Goal: Transaction & Acquisition: Purchase product/service

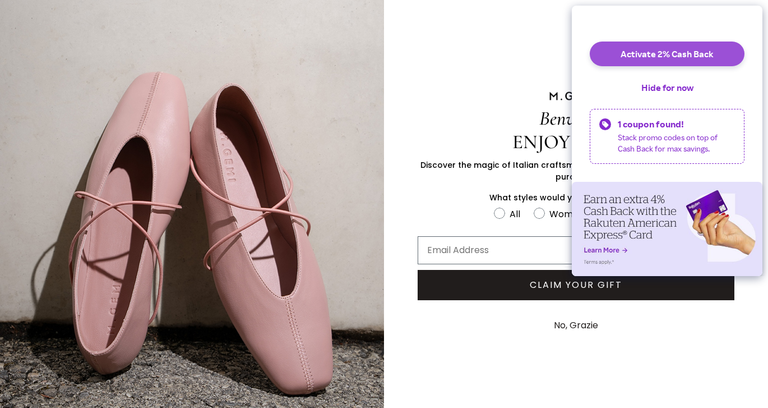
click at [696, 61] on button "Activate 2% Cash Back" at bounding box center [667, 53] width 155 height 25
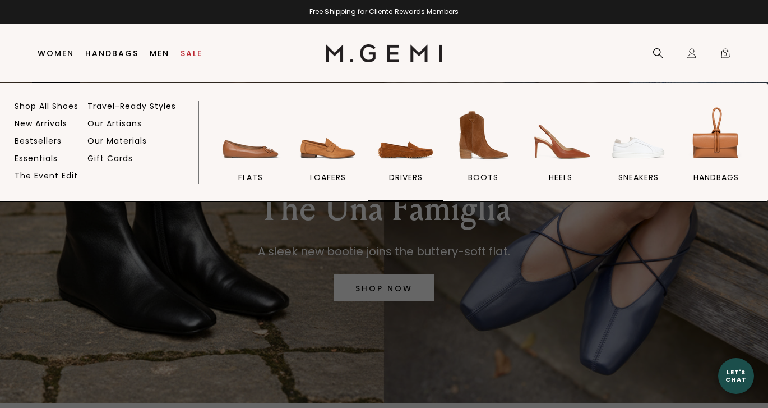
click at [418, 149] on img at bounding box center [406, 135] width 63 height 63
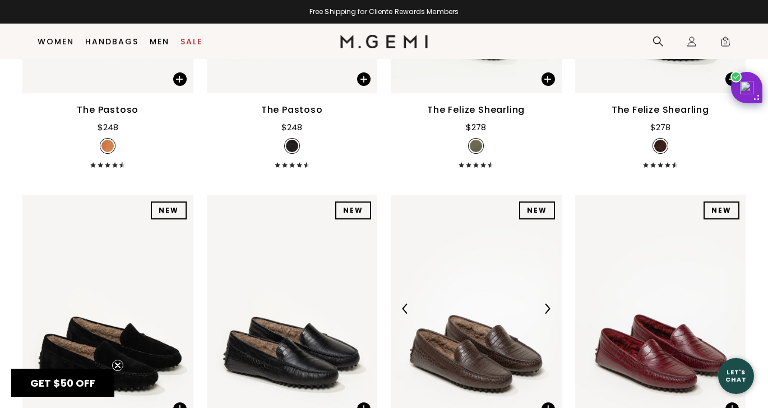
scroll to position [2111, 0]
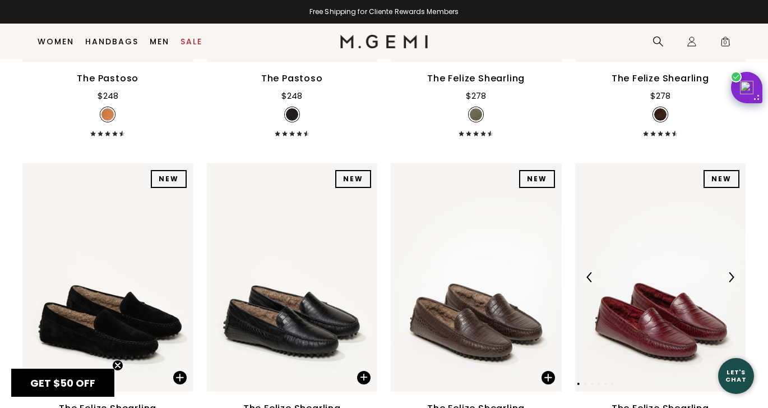
click at [667, 274] on img at bounding box center [660, 277] width 171 height 228
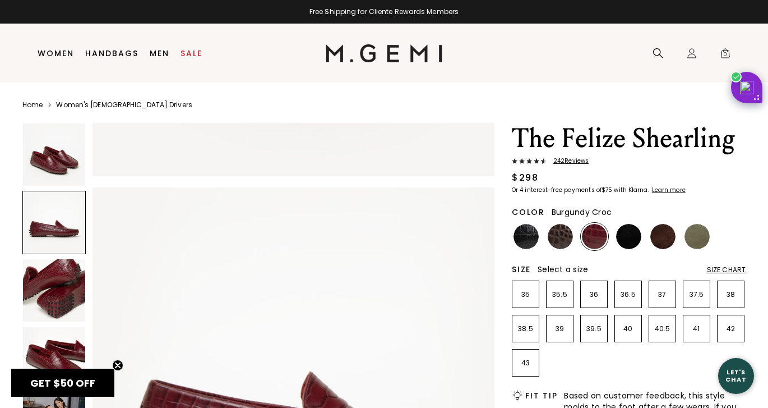
scroll to position [354, 0]
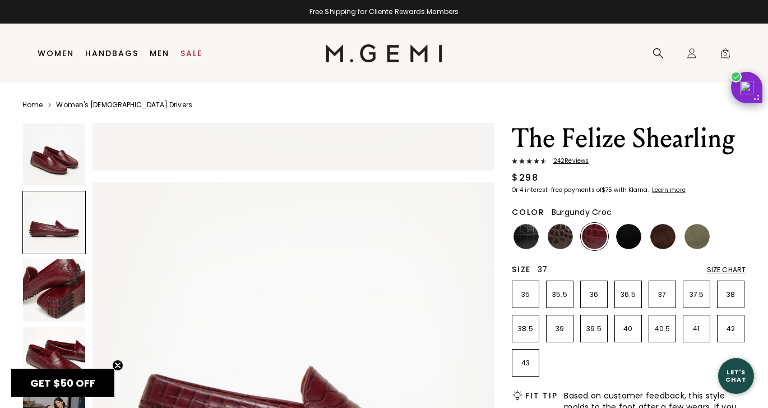
click at [663, 296] on p "37" at bounding box center [662, 294] width 26 height 9
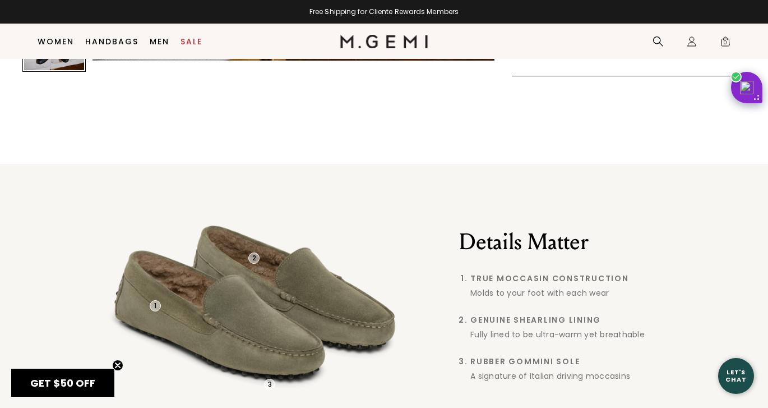
scroll to position [741, 0]
